Goal: Information Seeking & Learning: Learn about a topic

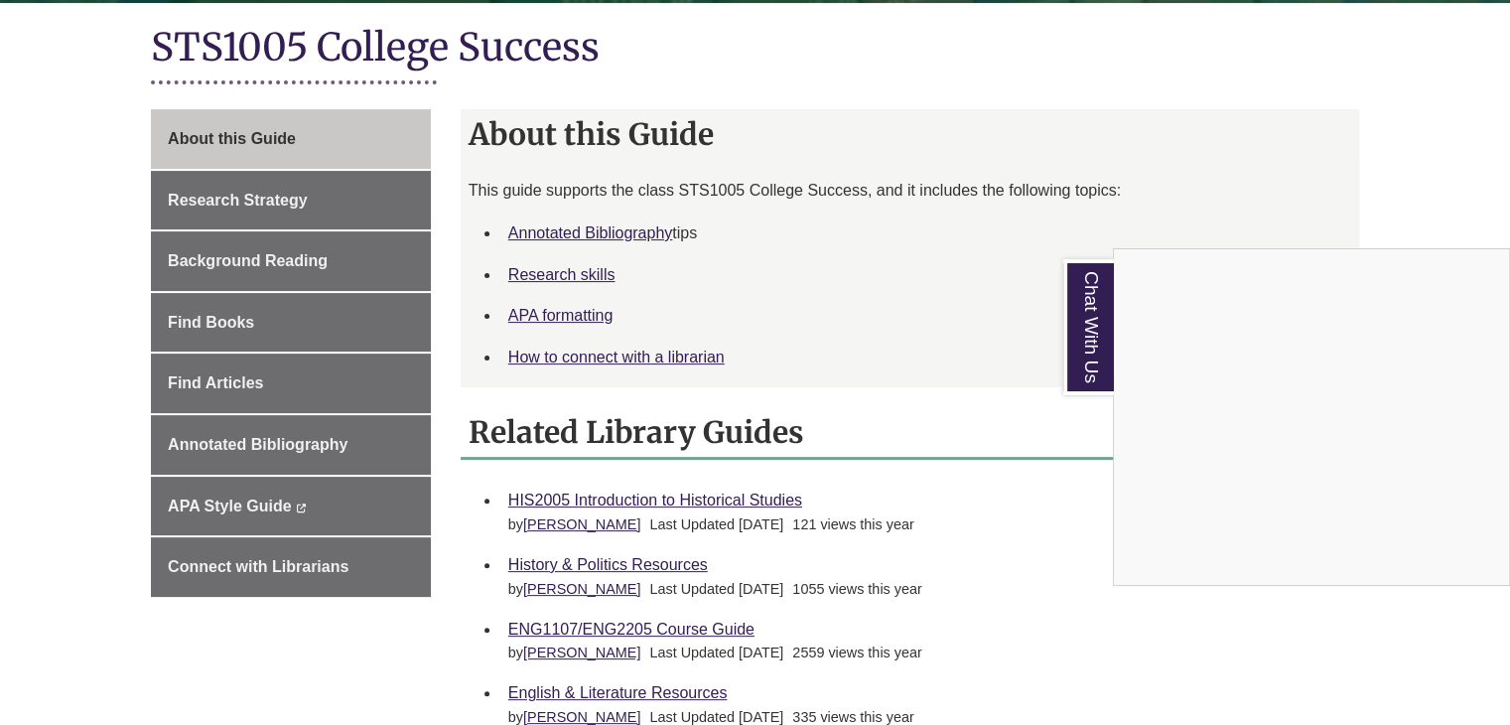
scroll to position [452, 0]
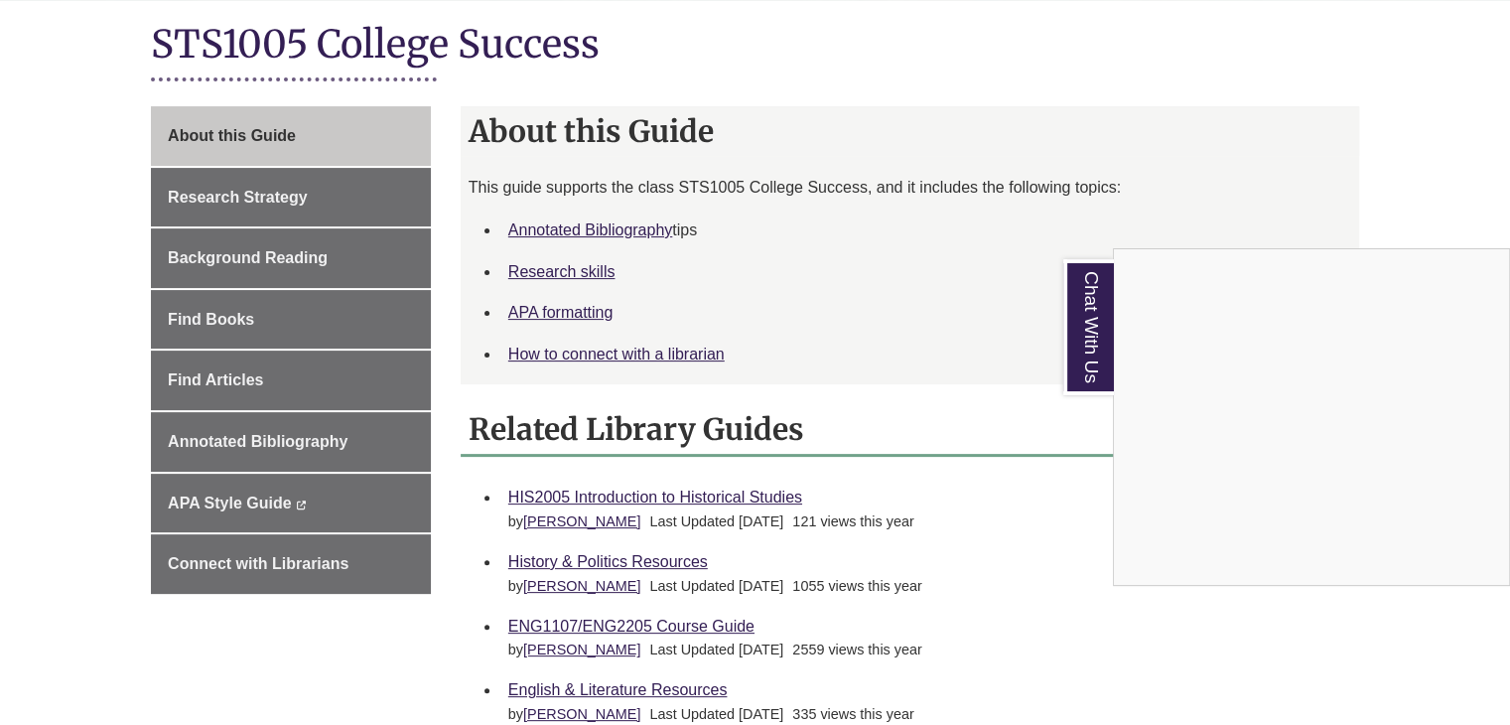
click at [238, 335] on div "Chat With Us" at bounding box center [755, 362] width 1510 height 725
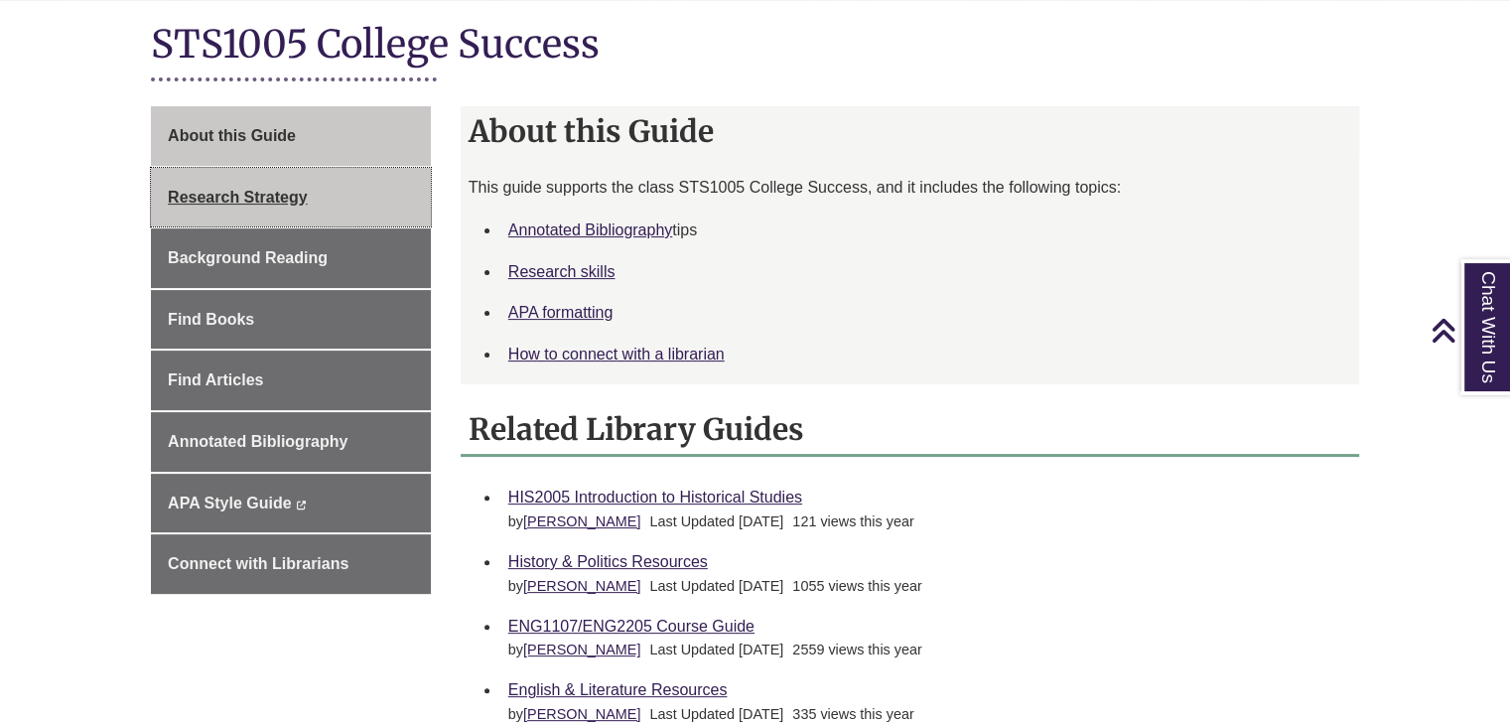
click at [298, 196] on span "Research Strategy" at bounding box center [238, 197] width 140 height 17
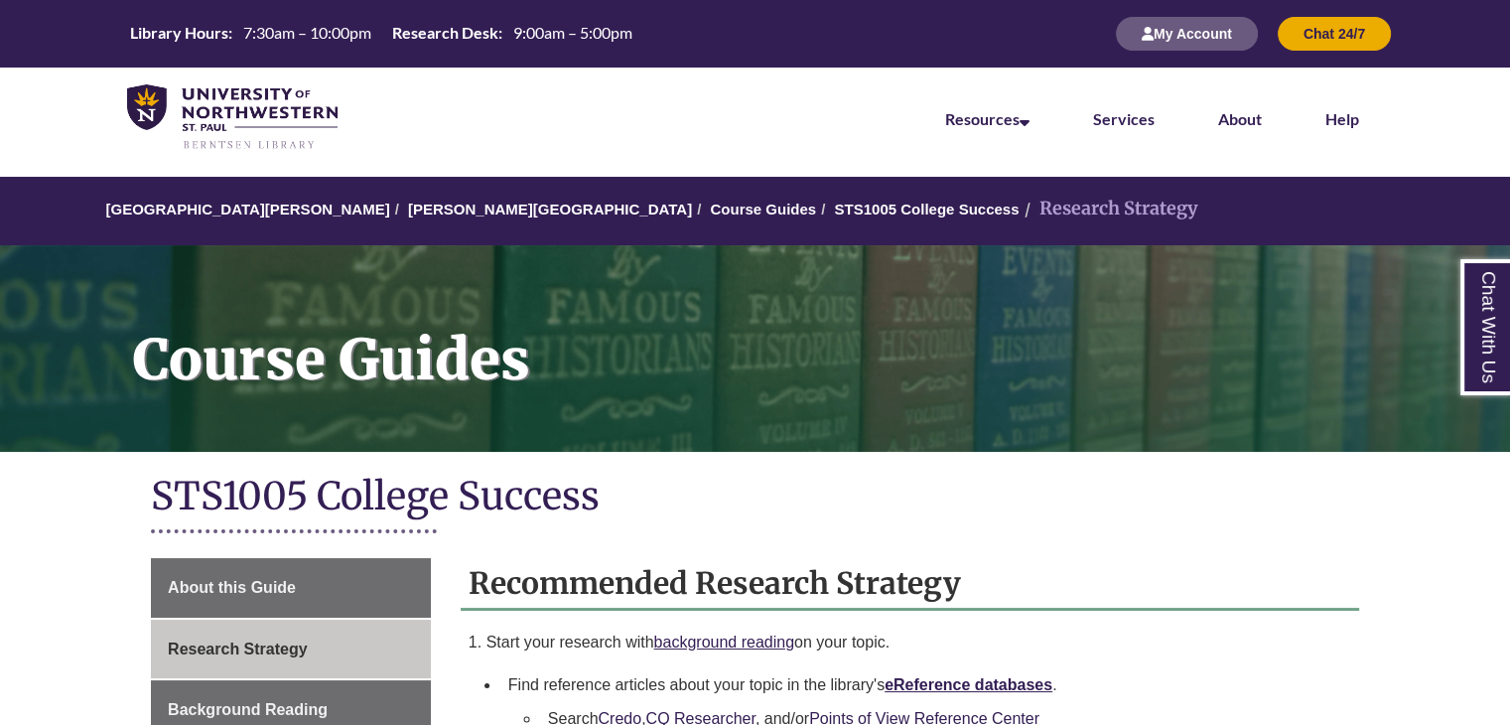
drag, startPoint x: 563, startPoint y: 0, endPoint x: 401, endPoint y: 146, distance: 217.9
click at [401, 146] on nav "Resources Find Resources Library Search Databases & Articles Interlibrary Loan …" at bounding box center [755, 116] width 1510 height 99
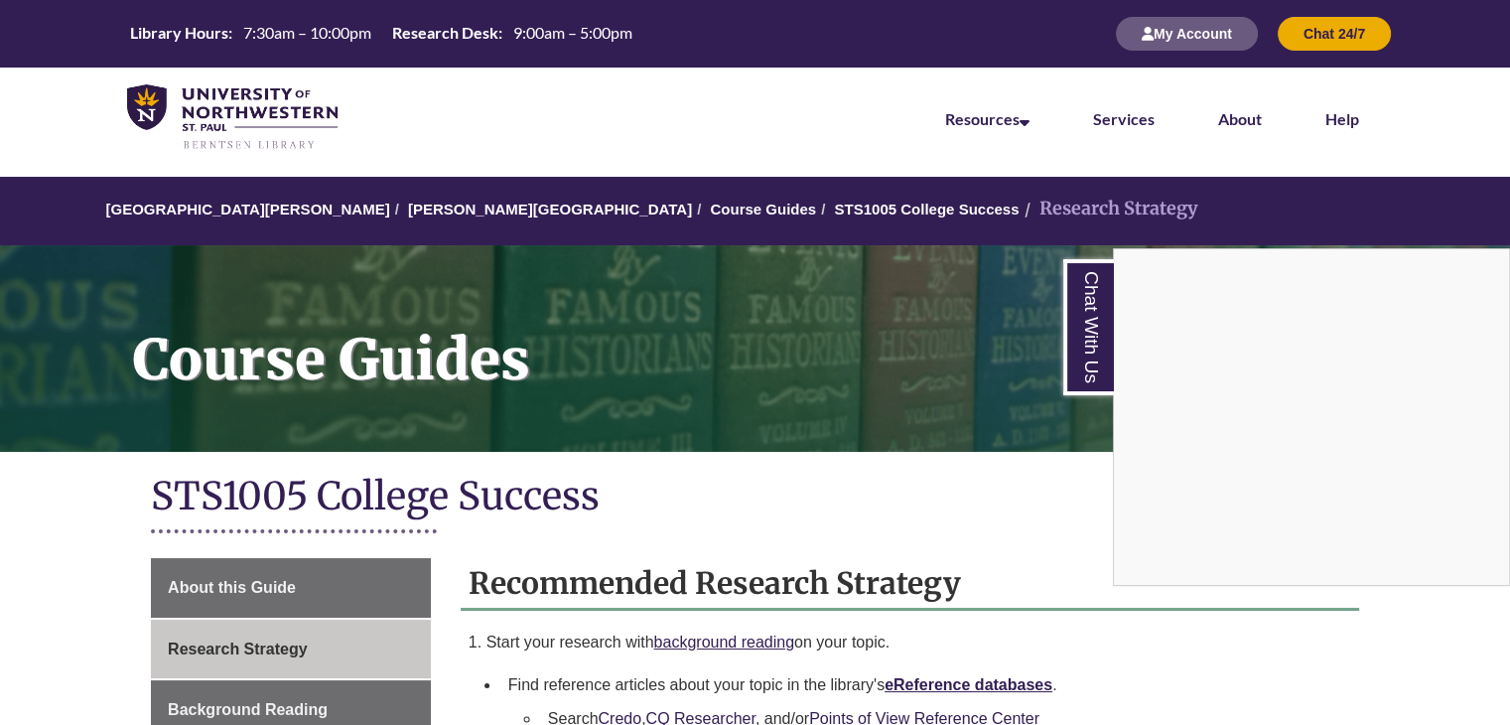
drag, startPoint x: 1210, startPoint y: 0, endPoint x: 941, endPoint y: 18, distance: 269.6
click at [941, 18] on div "Chat With Us" at bounding box center [755, 362] width 1510 height 725
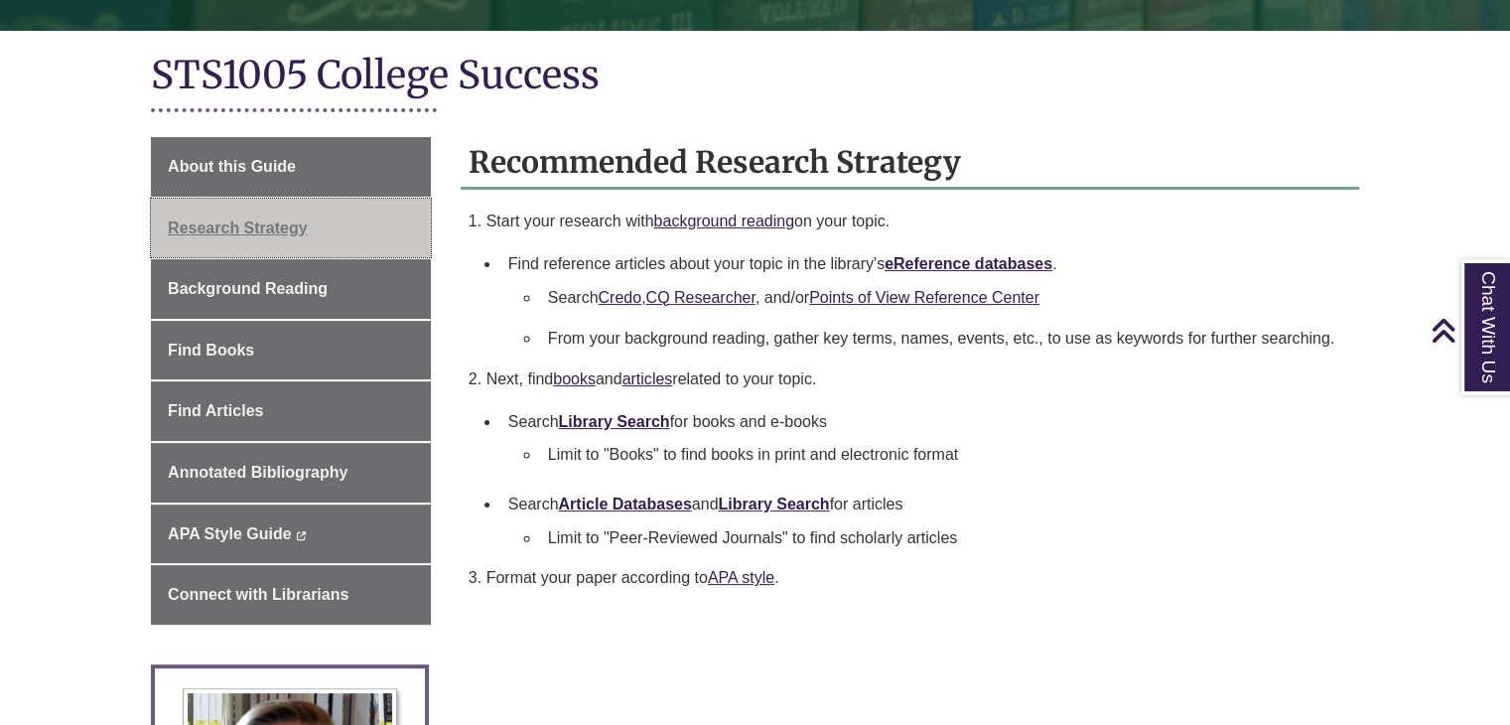
scroll to position [428, 0]
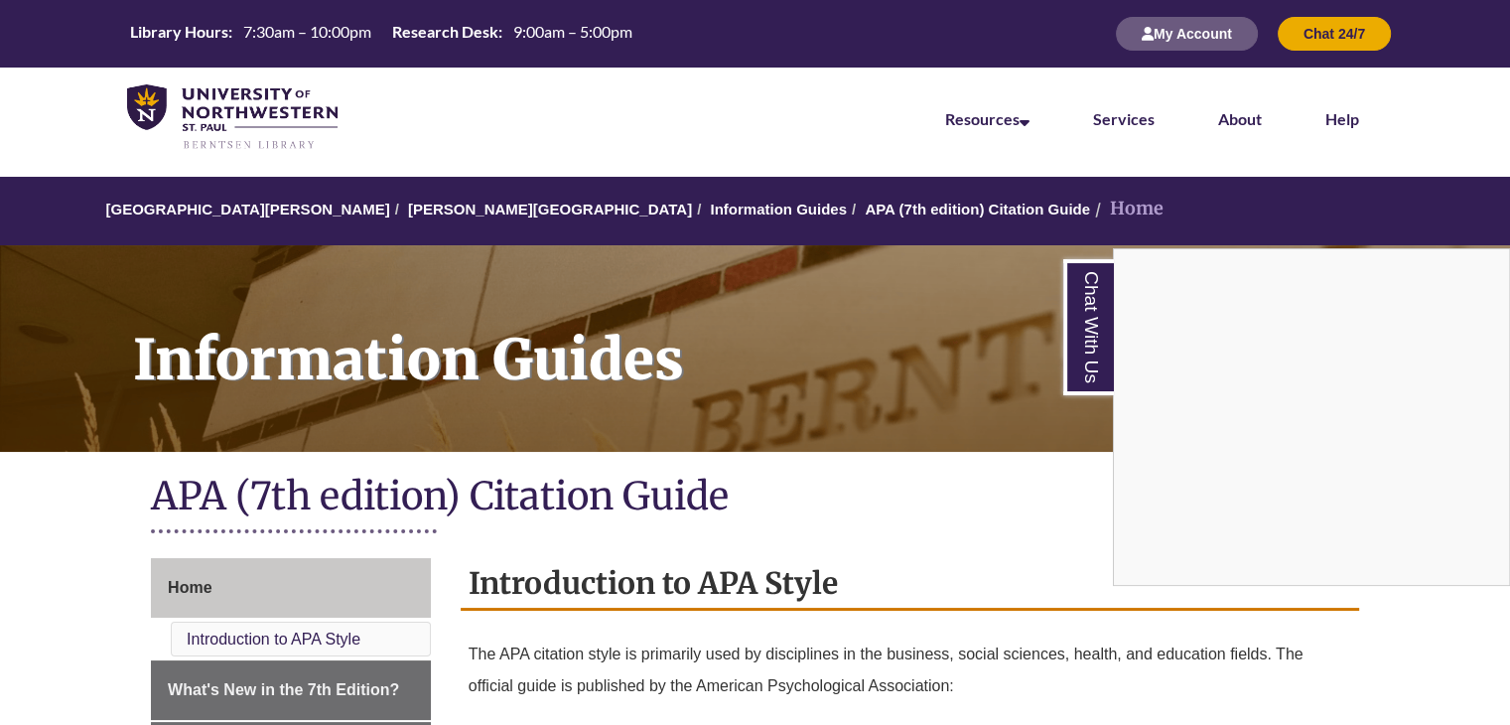
click at [957, 28] on div "Chat With Us" at bounding box center [755, 362] width 1510 height 725
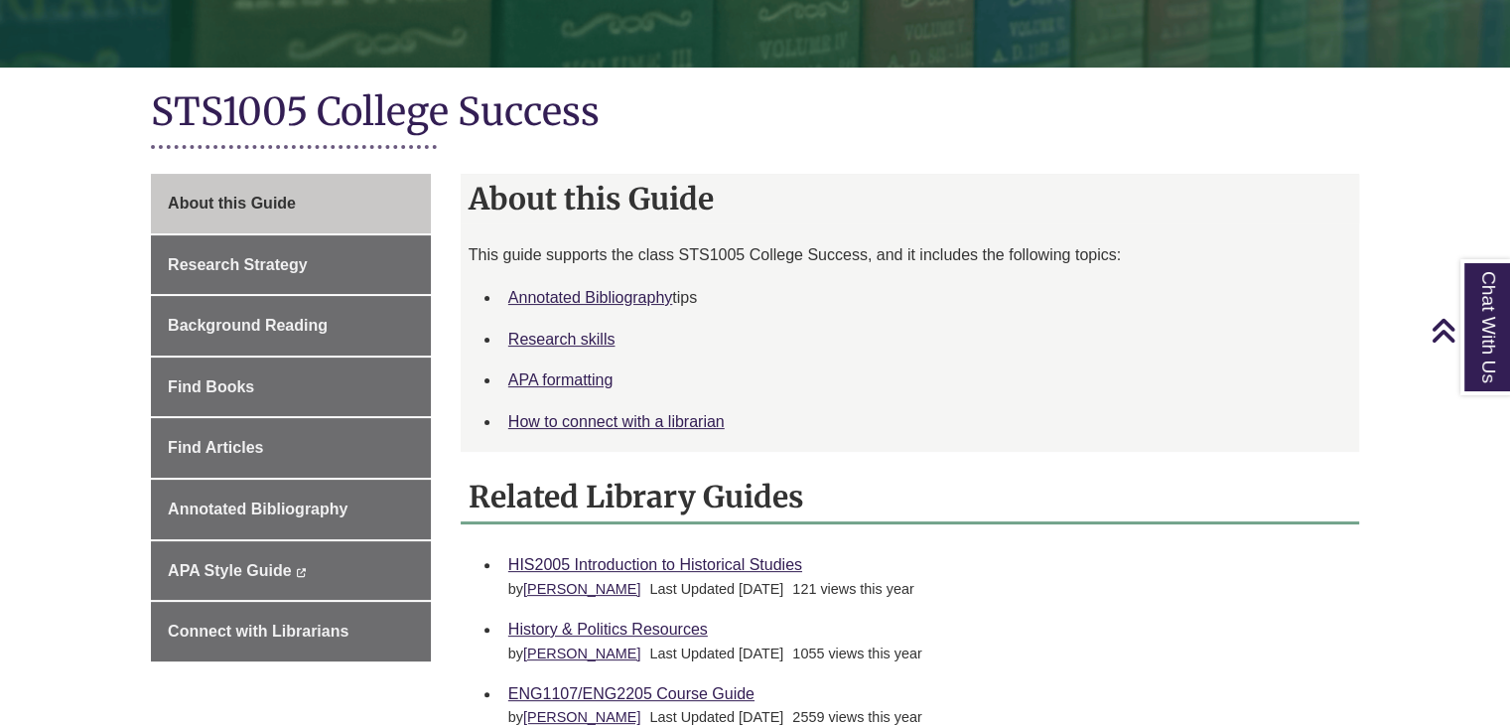
scroll to position [383, 0]
